Goal: Obtain resource: Download file/media

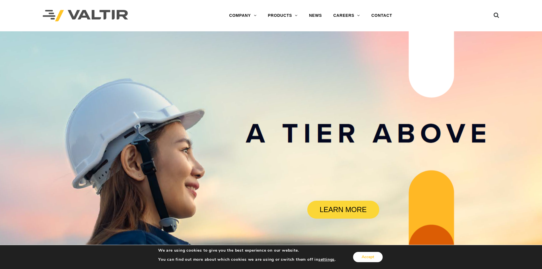
click at [366, 260] on button "Accept" at bounding box center [368, 257] width 30 height 10
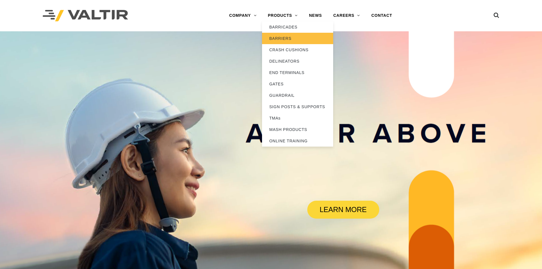
click at [284, 35] on link "BARRIERS" at bounding box center [297, 38] width 71 height 11
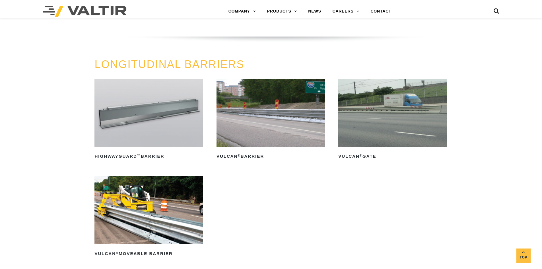
scroll to position [598, 0]
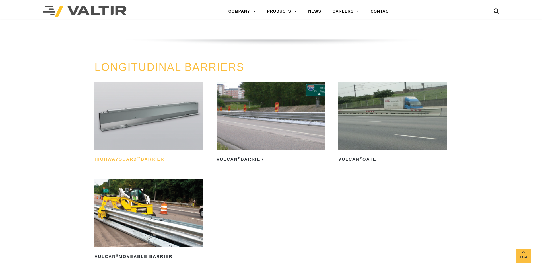
click at [130, 157] on h2 "HighwayGuard ™ Barrier" at bounding box center [149, 159] width 108 height 9
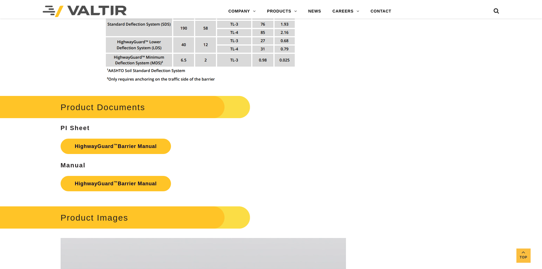
scroll to position [797, 0]
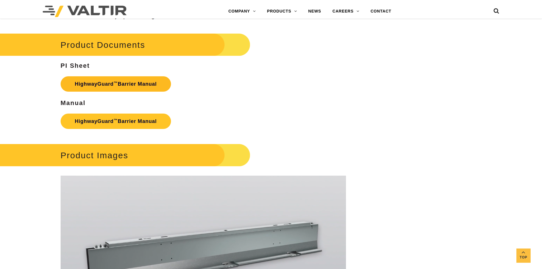
click at [126, 85] on link "HighwayGuard ™ Barrier Manual" at bounding box center [116, 83] width 110 height 15
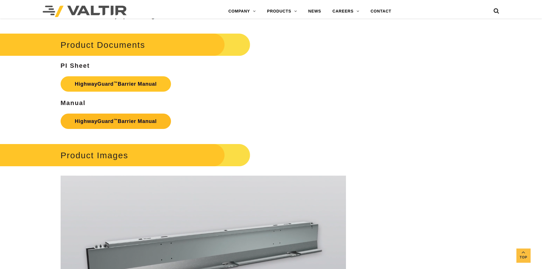
click at [142, 121] on link "HighwayGuard ™ Barrier Manual" at bounding box center [116, 121] width 110 height 15
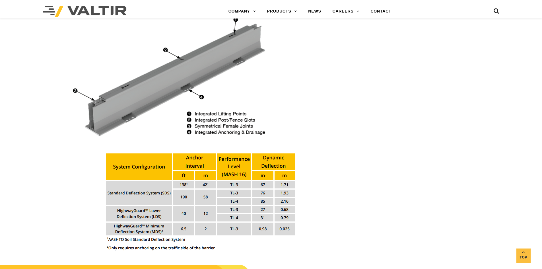
scroll to position [569, 0]
